Goal: Task Accomplishment & Management: Manage account settings

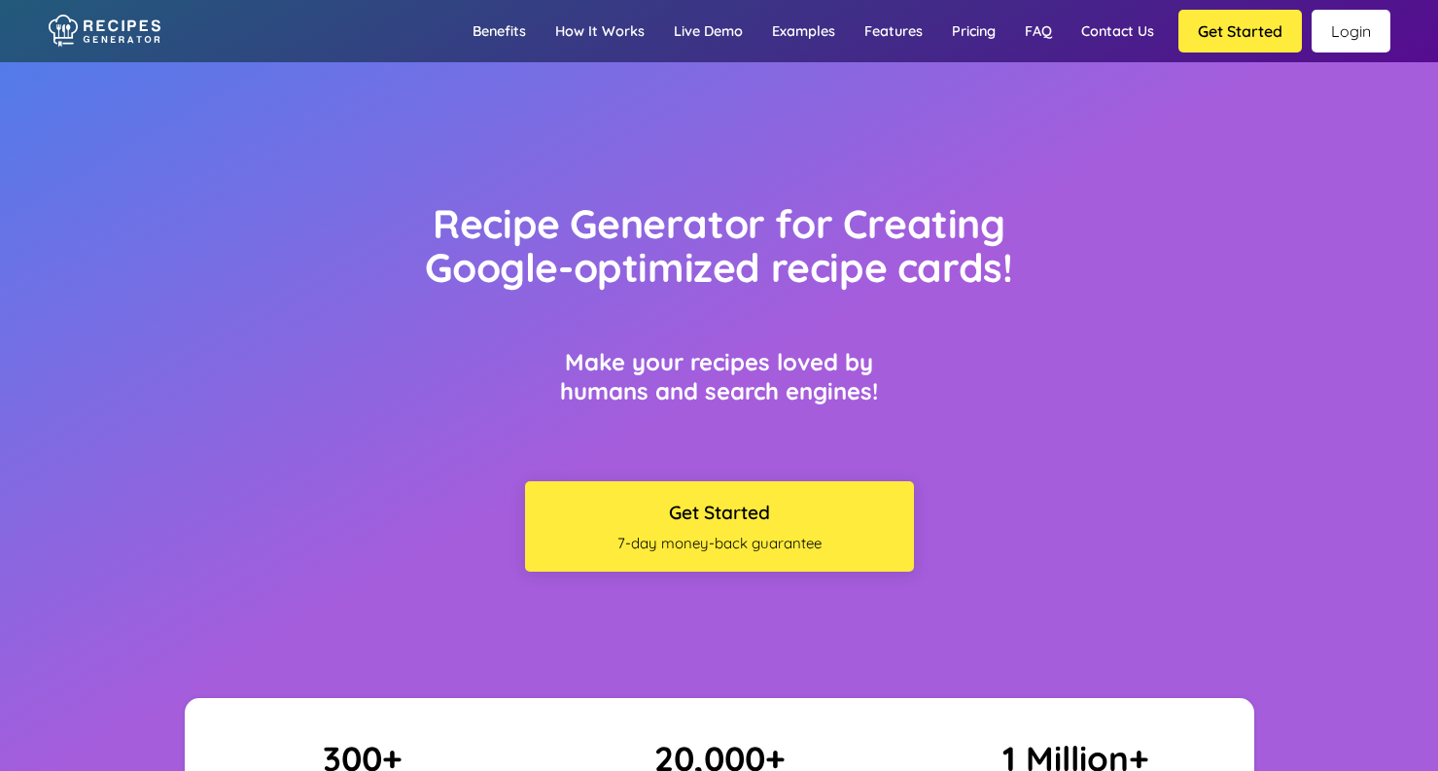
click at [1359, 47] on link "Login" at bounding box center [1350, 31] width 79 height 43
click at [1361, 12] on link "Login" at bounding box center [1350, 31] width 79 height 43
click at [1320, 32] on link "Login" at bounding box center [1350, 31] width 79 height 43
